Goal: Task Accomplishment & Management: Manage account settings

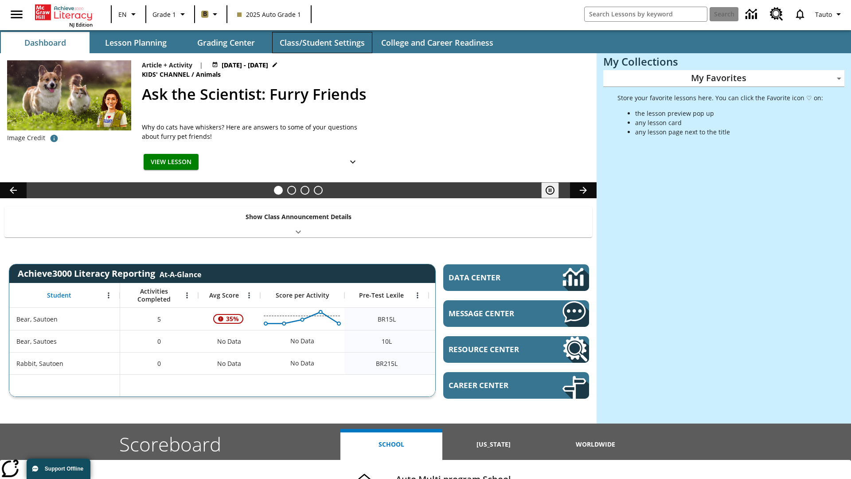
click at [322, 43] on button "Class/Student Settings" at bounding box center [322, 42] width 100 height 21
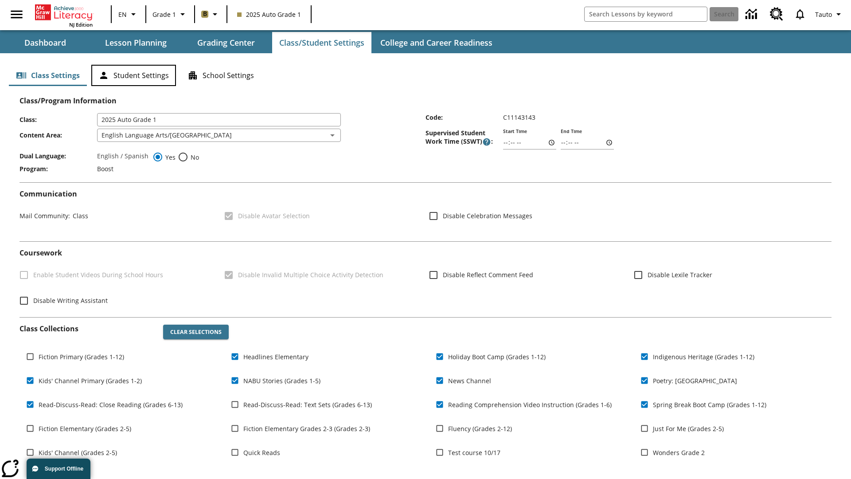
click at [133, 75] on button "Student Settings" at bounding box center [133, 75] width 85 height 21
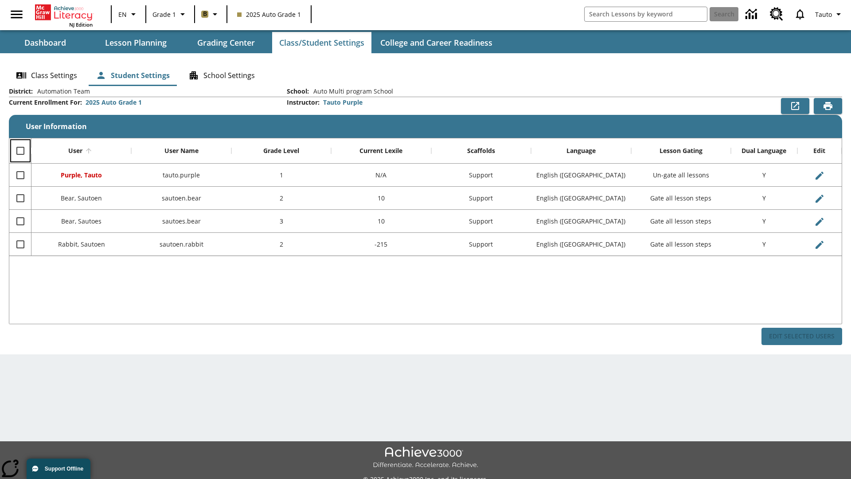
click at [20, 151] on input "Select all rows" at bounding box center [20, 150] width 19 height 19
checkbox input "true"
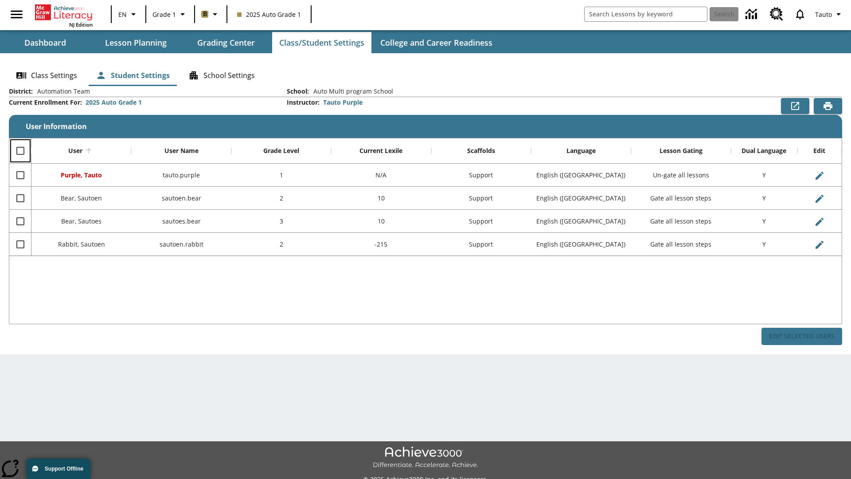
checkbox input "true"
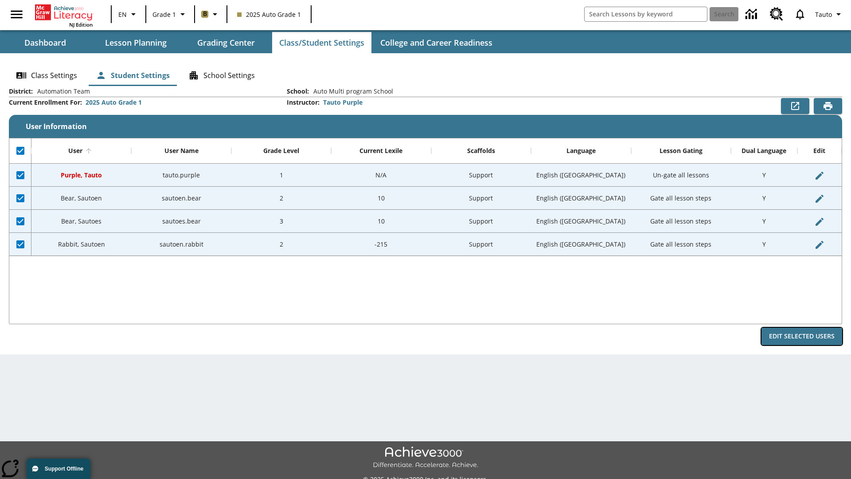
click at [801, 336] on button "Edit Selected Users" at bounding box center [801, 335] width 81 height 17
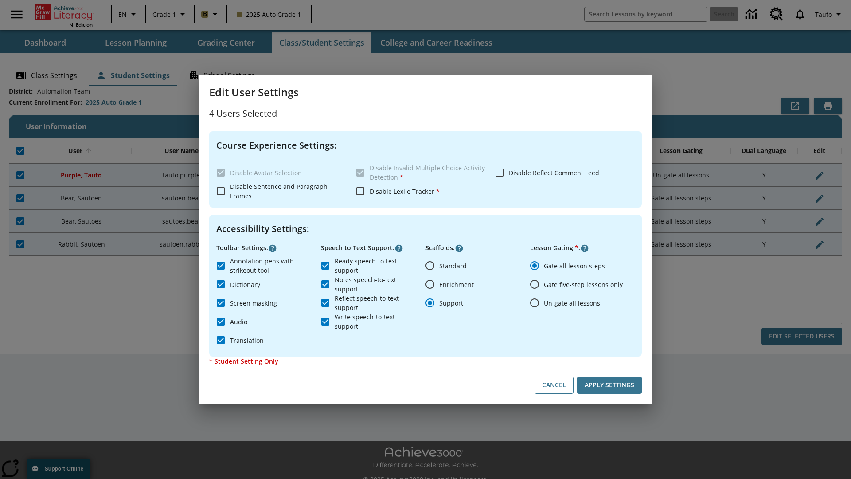
click at [430, 284] on input "Enrichment" at bounding box center [429, 284] width 19 height 19
click at [554, 385] on button "Cancel" at bounding box center [553, 384] width 39 height 17
radio input "false"
radio input "true"
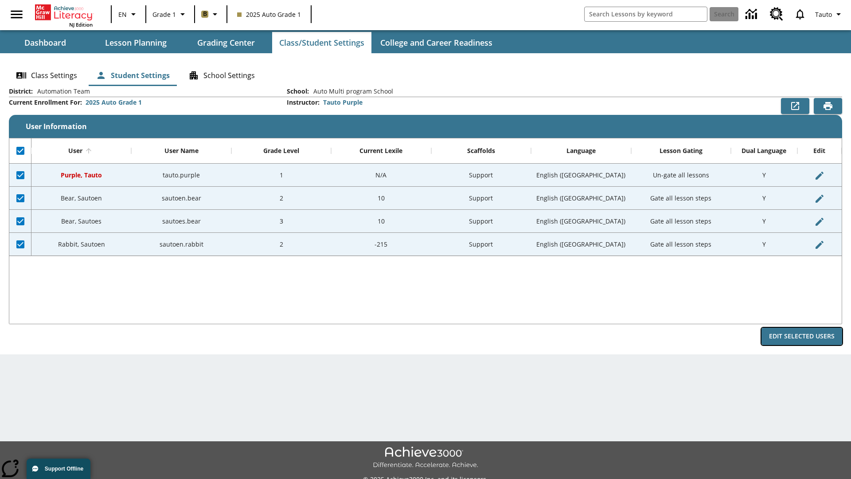
click at [801, 336] on button "Edit Selected Users" at bounding box center [801, 335] width 81 height 17
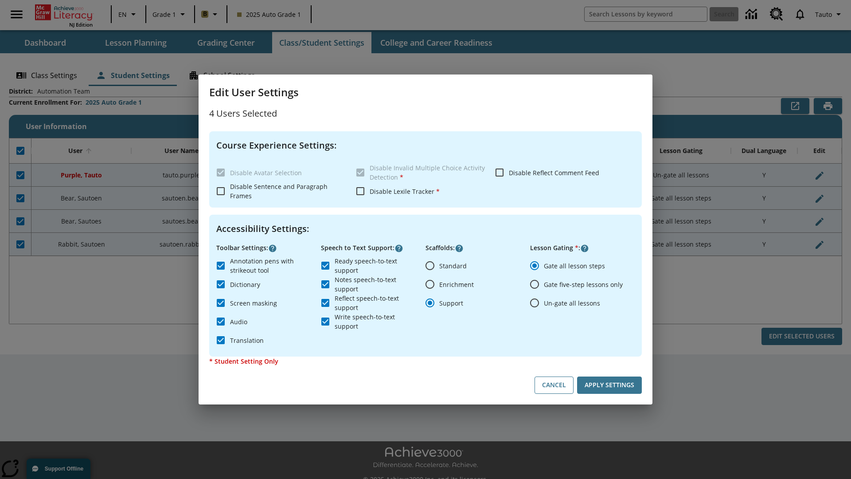
click at [430, 284] on input "Enrichment" at bounding box center [429, 284] width 19 height 19
radio input "true"
click at [609, 385] on button "Apply Settings" at bounding box center [609, 384] width 65 height 17
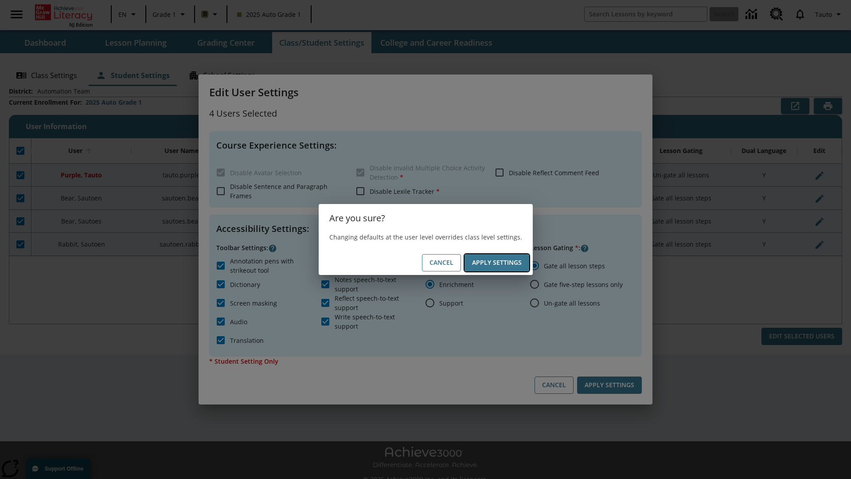
click at [496, 262] on button "Apply Settings" at bounding box center [496, 262] width 65 height 17
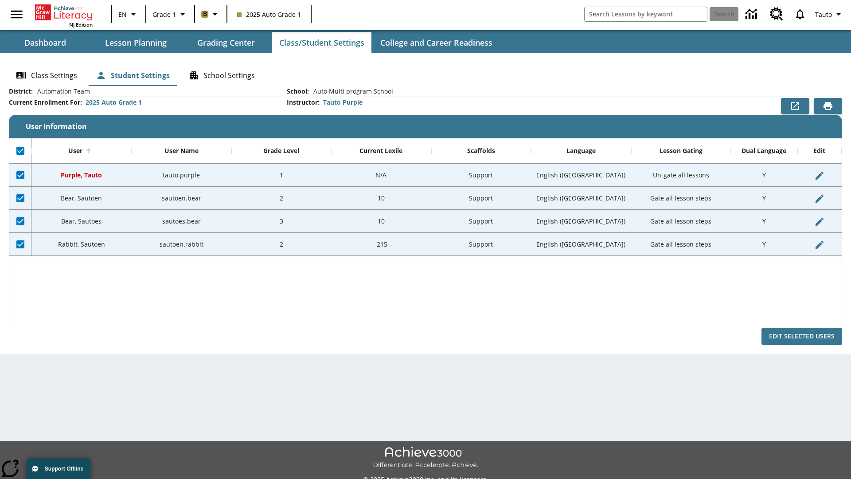
checkbox input "false"
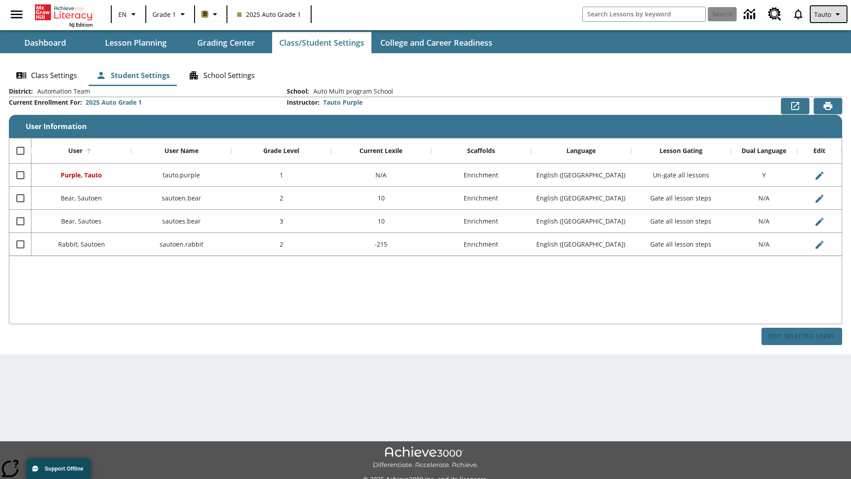
click at [829, 14] on span "Tauto" at bounding box center [822, 14] width 17 height 9
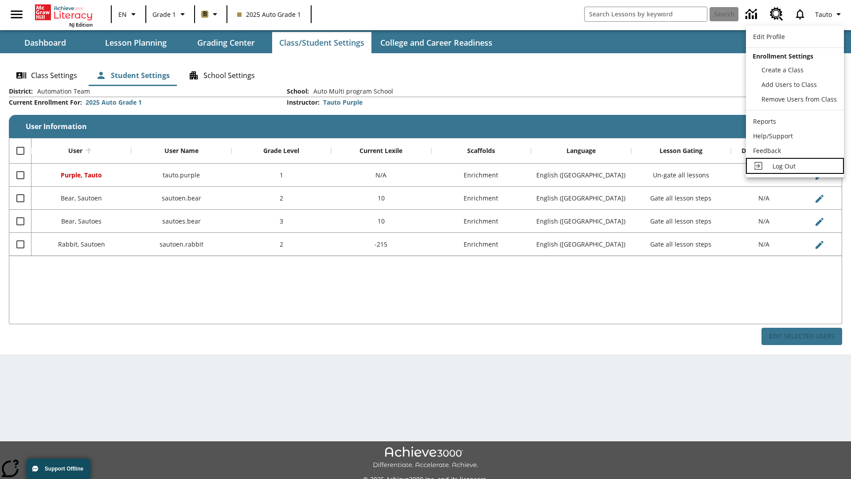
click at [794, 166] on span "Log Out" at bounding box center [783, 166] width 23 height 8
